Goal: Transaction & Acquisition: Purchase product/service

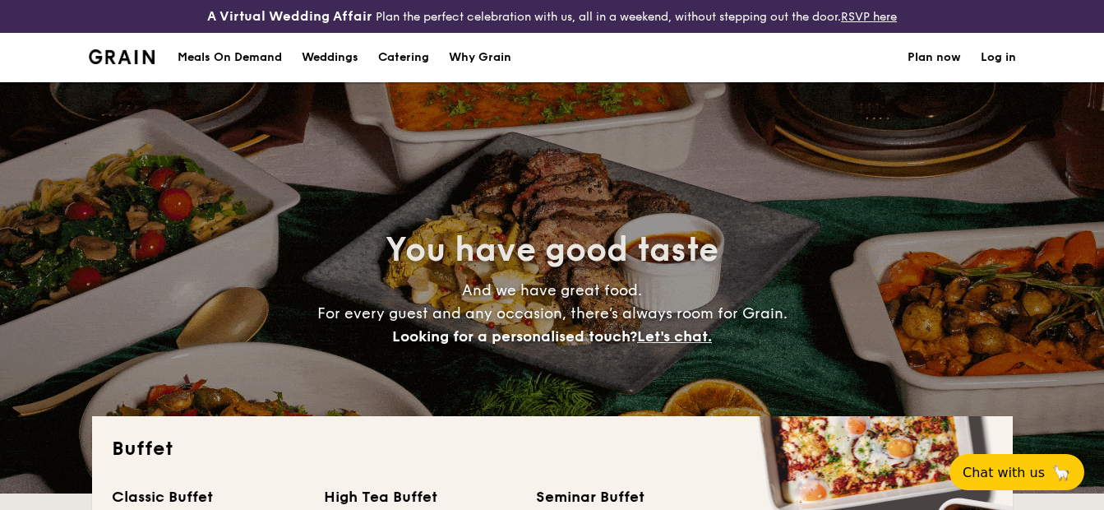
select select
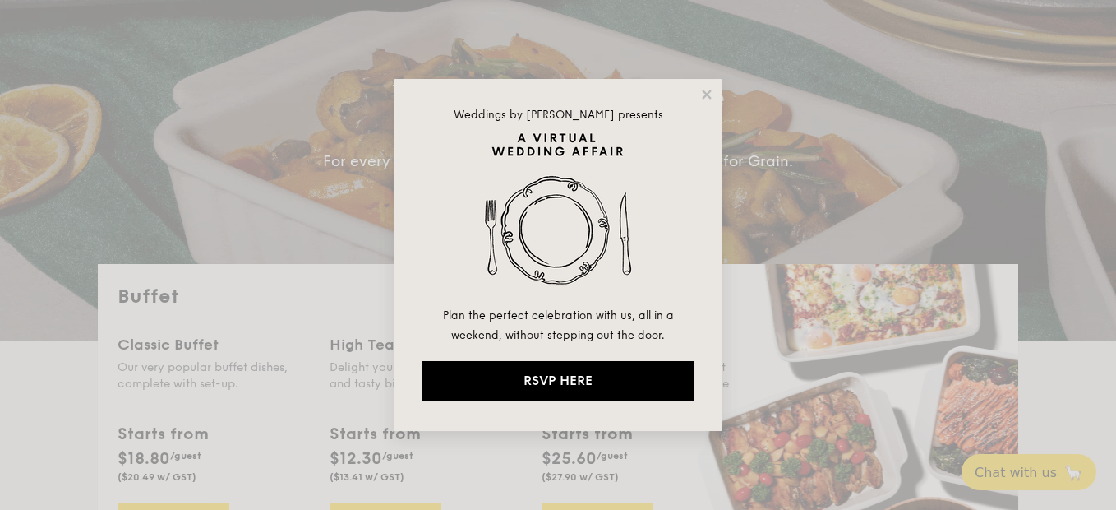
click at [717, 94] on div "Weddings by [PERSON_NAME] presents Plan the perfect celebration with us, all in…" at bounding box center [558, 255] width 329 height 352
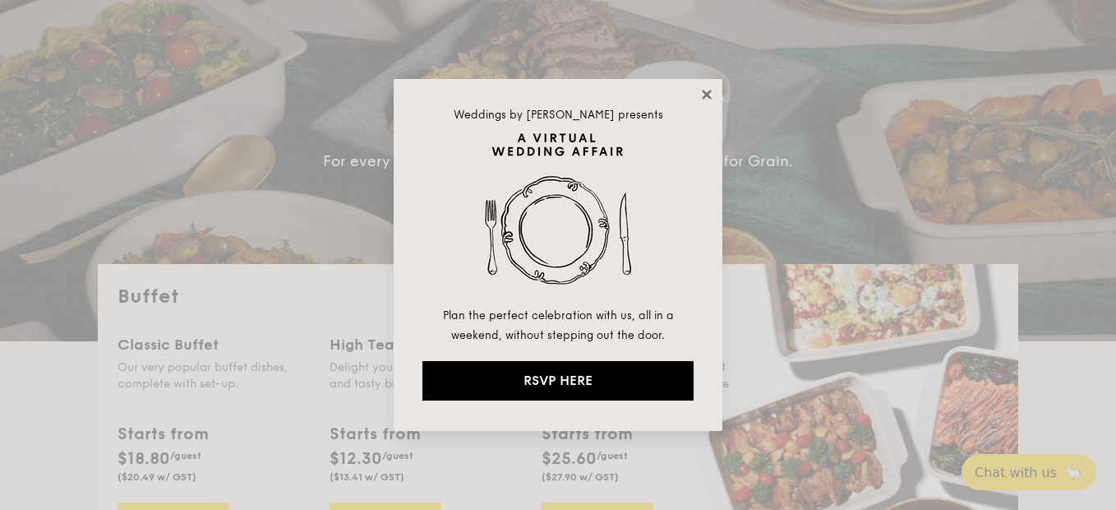
click at [701, 96] on icon at bounding box center [707, 94] width 15 height 15
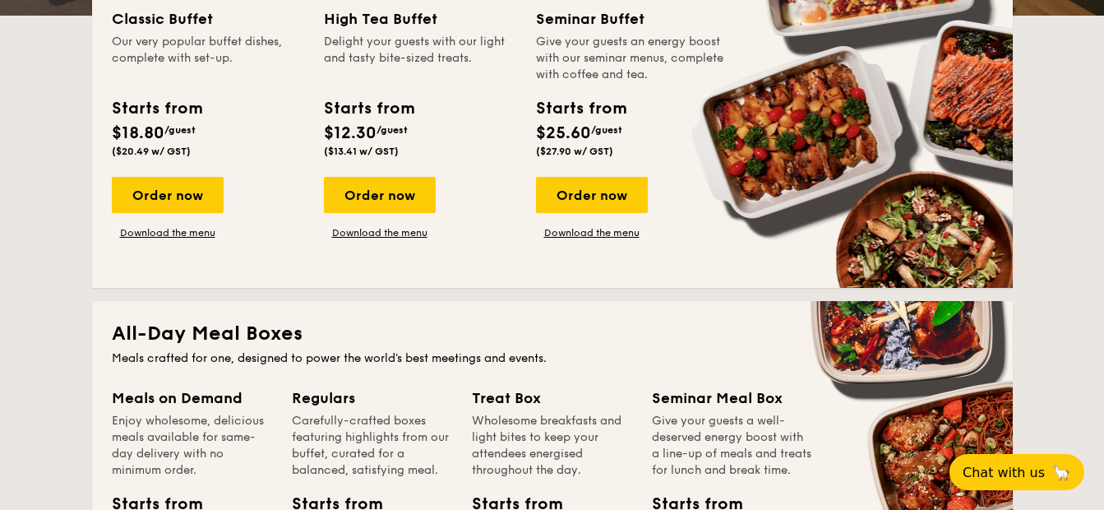
scroll to position [492, 0]
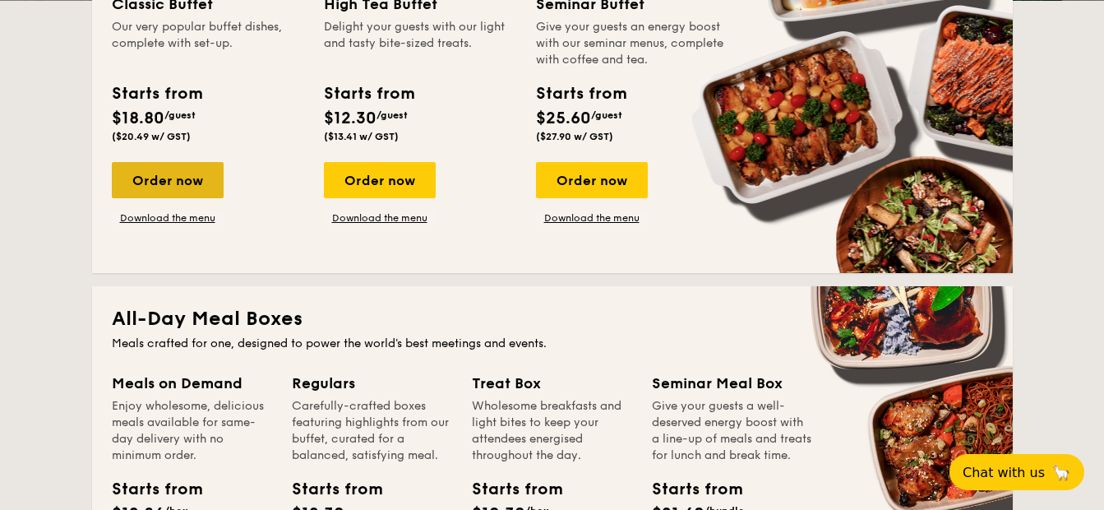
click at [172, 187] on div "Order now" at bounding box center [168, 180] width 112 height 36
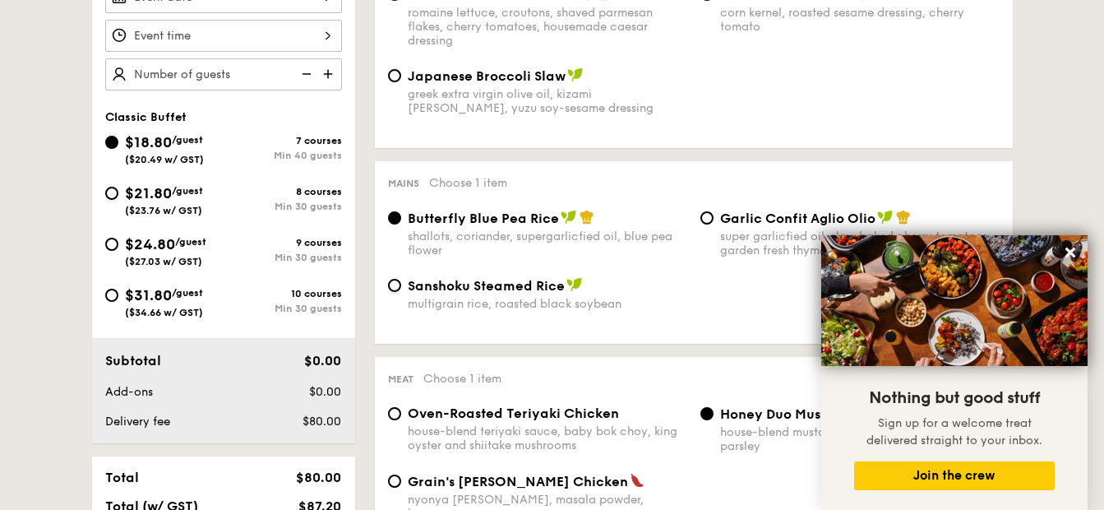
scroll to position [460, 0]
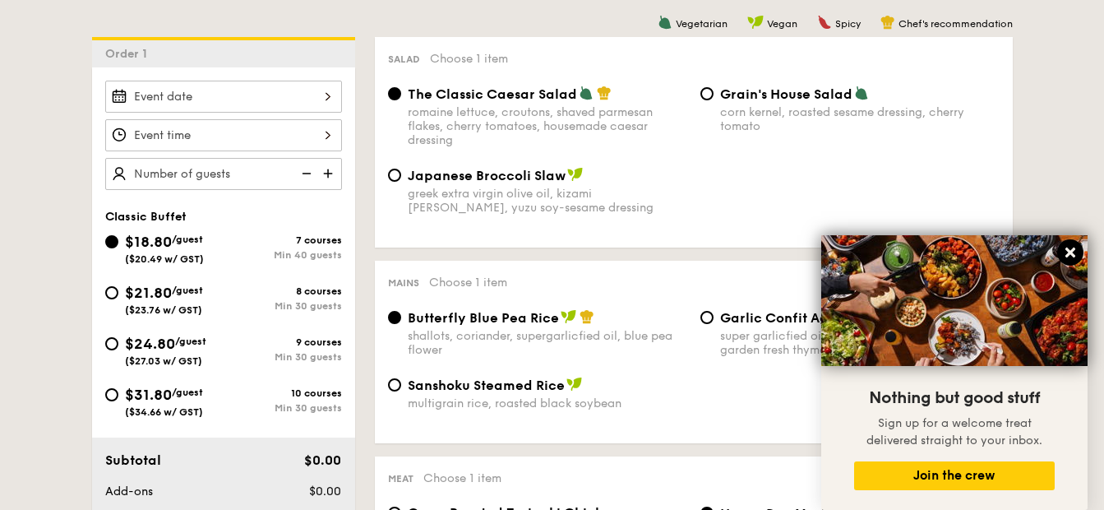
click at [1075, 247] on icon at bounding box center [1070, 252] width 15 height 15
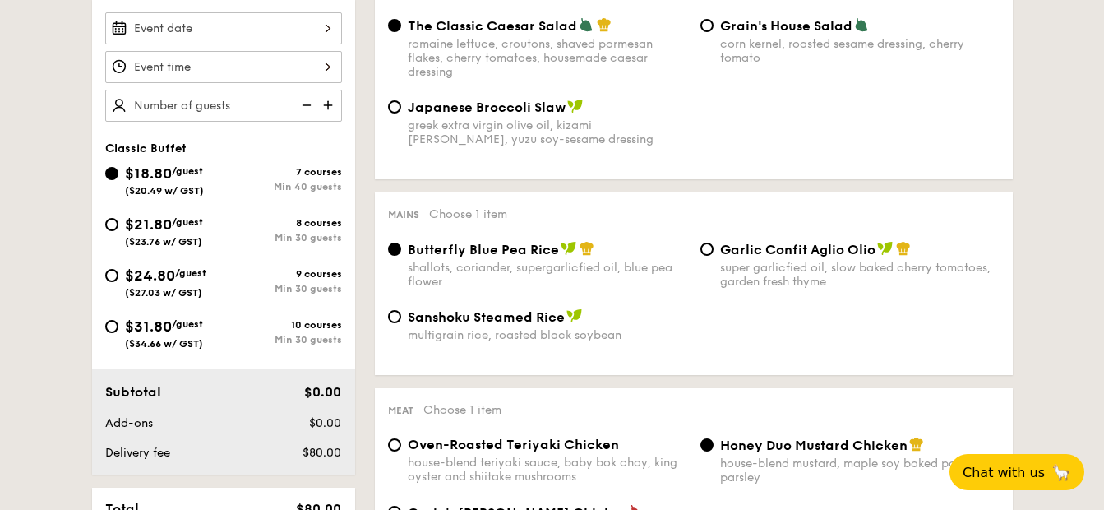
scroll to position [533, 0]
